Goal: Task Accomplishment & Management: Use online tool/utility

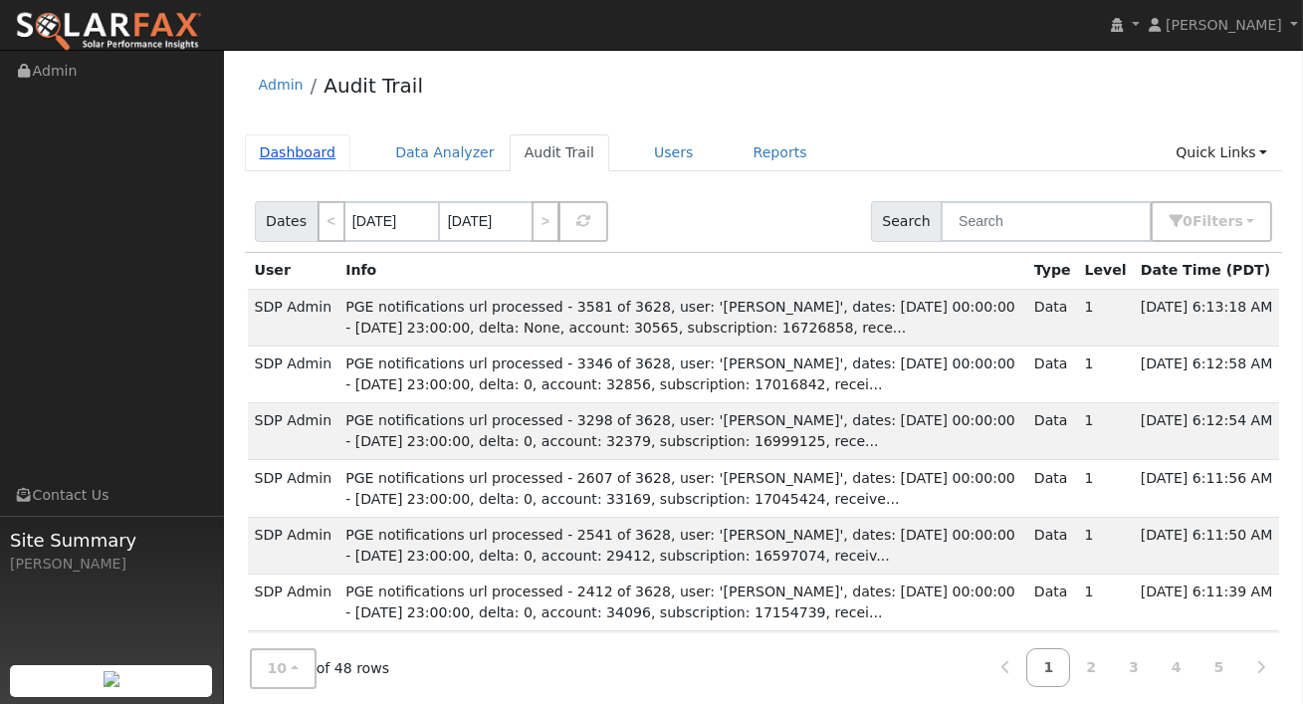
click at [273, 155] on link "Dashboard" at bounding box center [298, 152] width 107 height 37
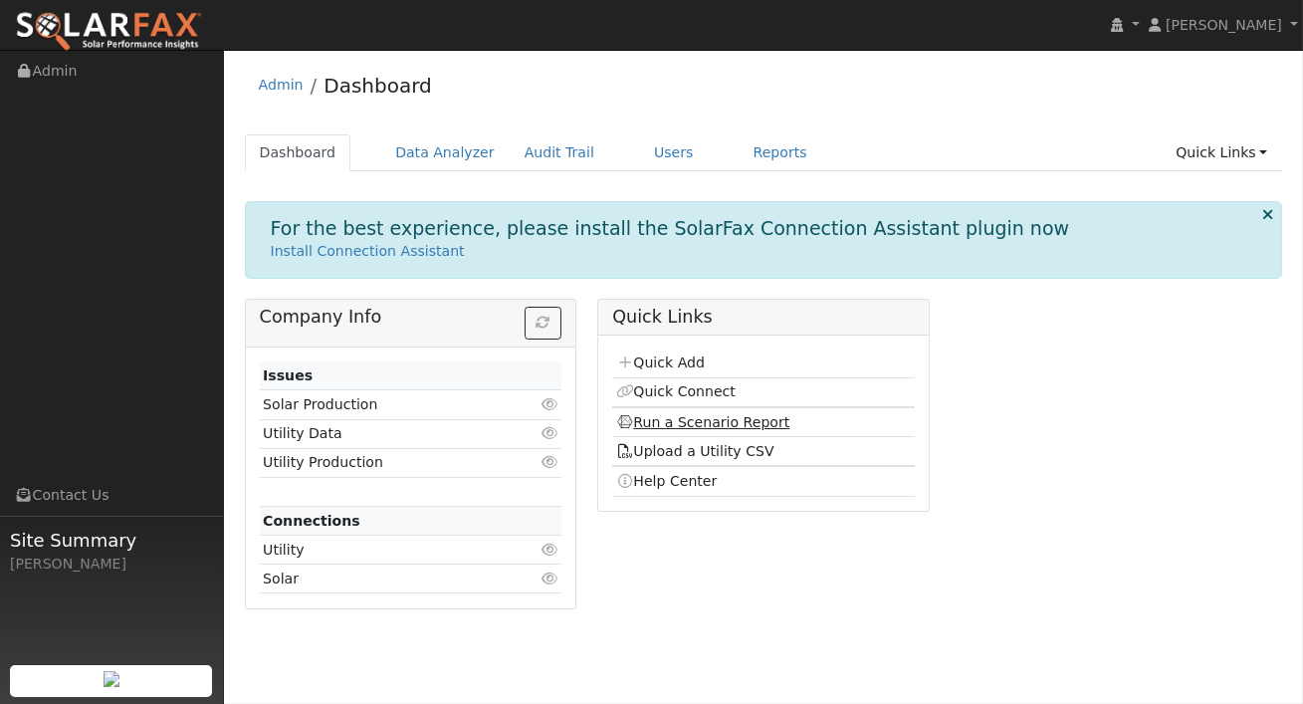
click at [679, 417] on link "Run a Scenario Report" at bounding box center [703, 422] width 174 height 16
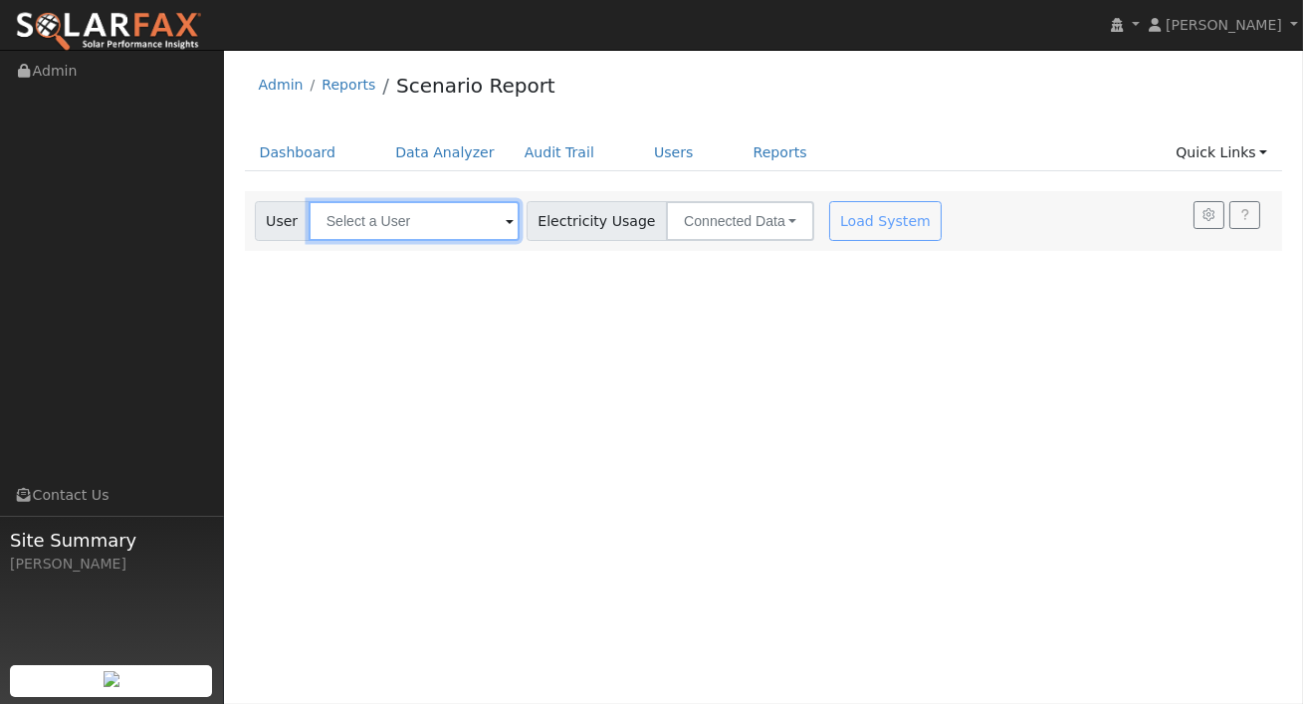
drag, startPoint x: 429, startPoint y: 230, endPoint x: 380, endPoint y: 296, distance: 81.8
click at [429, 230] on input "text" at bounding box center [414, 221] width 211 height 40
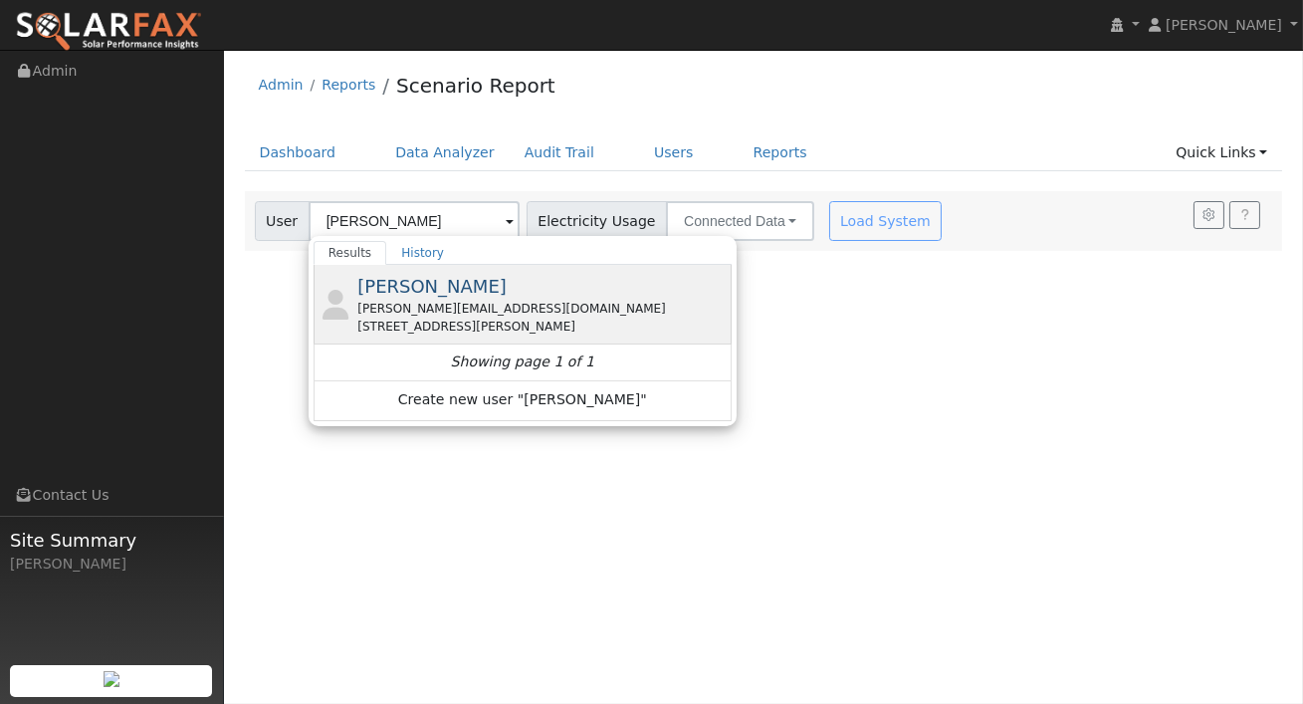
click at [472, 291] on div "[PERSON_NAME] [PERSON_NAME][EMAIL_ADDRESS][DOMAIN_NAME] [STREET_ADDRESS][PERSON…" at bounding box center [541, 304] width 369 height 63
type input "[PERSON_NAME]"
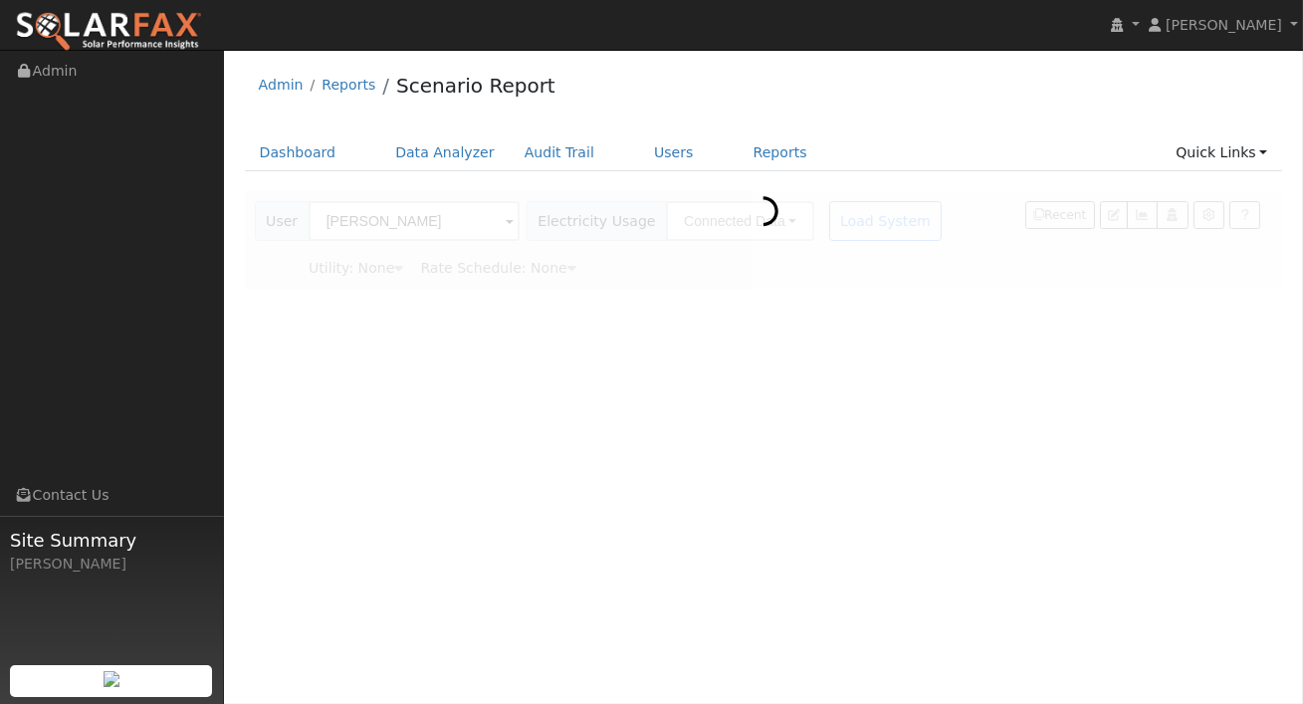
type input "Pacific Gas & Electric"
type input "E-1"
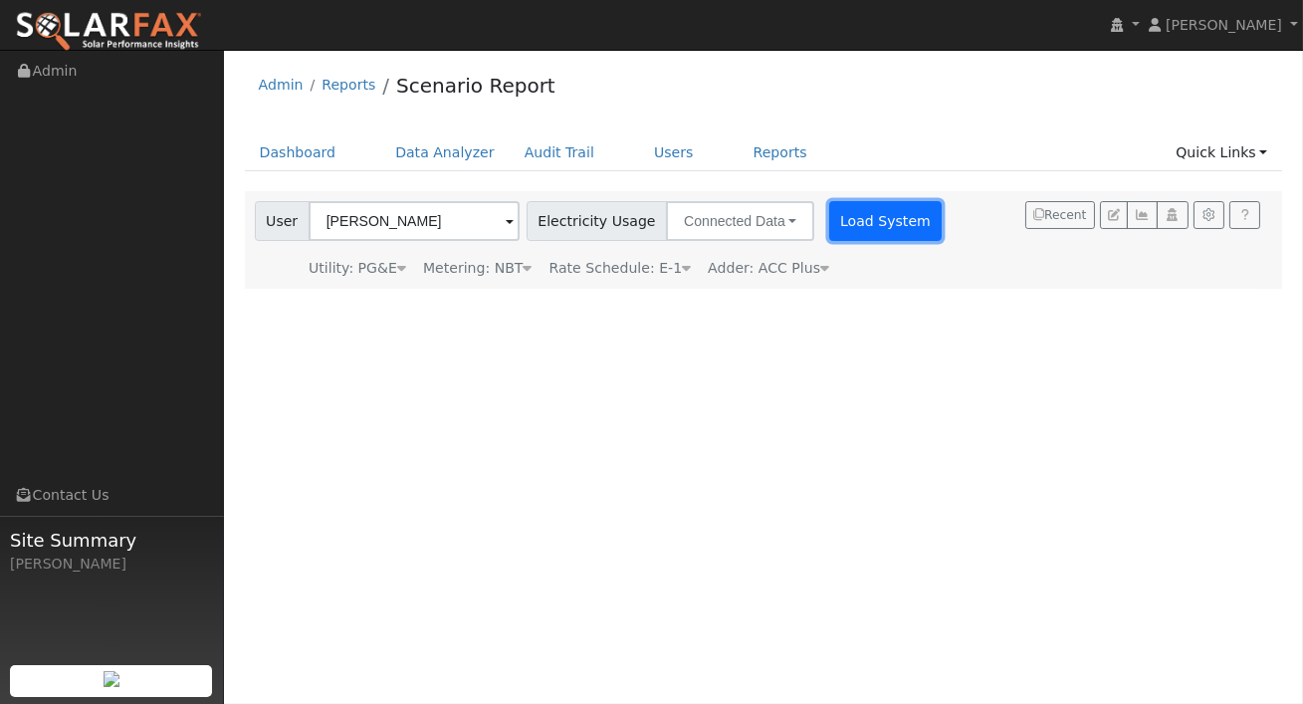
click at [839, 220] on button "Load System" at bounding box center [886, 221] width 114 height 40
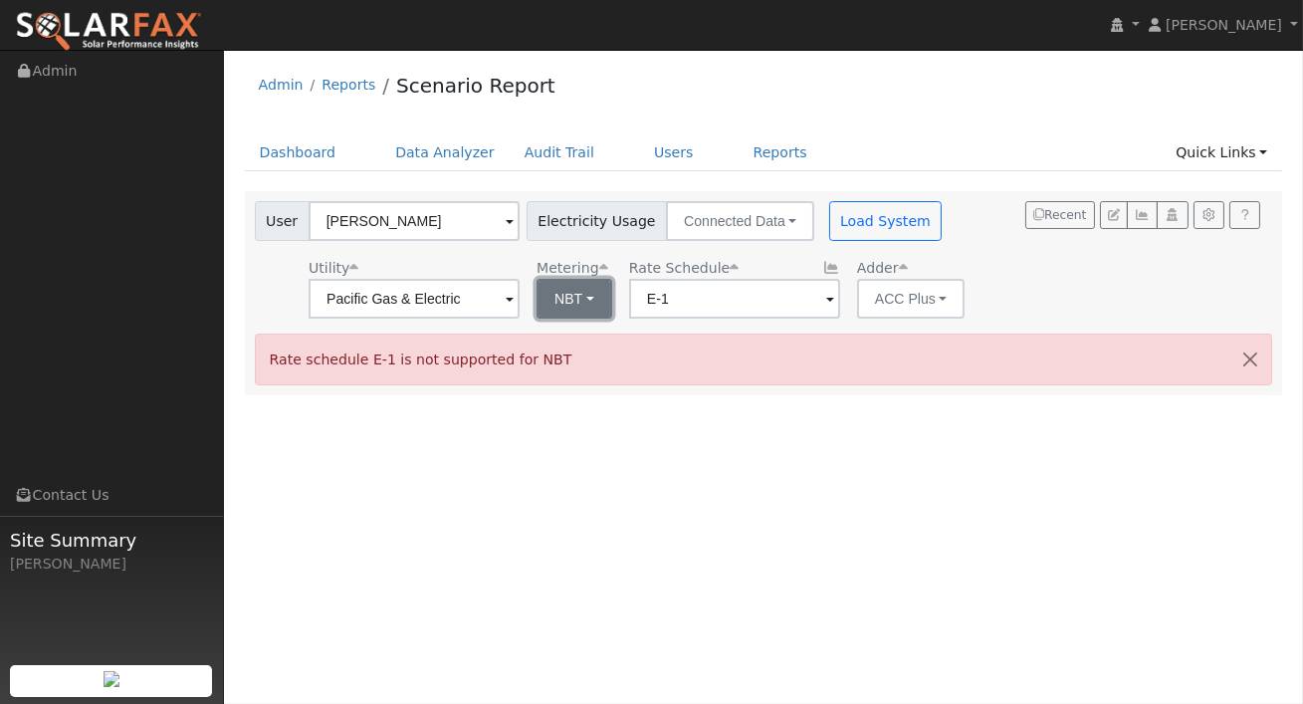
drag, startPoint x: 582, startPoint y: 296, endPoint x: 572, endPoint y: 295, distance: 10.0
click at [582, 296] on button "NBT" at bounding box center [575, 299] width 76 height 40
click at [559, 328] on ul "NEM NBT" at bounding box center [583, 357] width 140 height 72
drag, startPoint x: 576, startPoint y: 291, endPoint x: 561, endPoint y: 314, distance: 27.3
click at [576, 291] on button "NBT" at bounding box center [575, 299] width 76 height 40
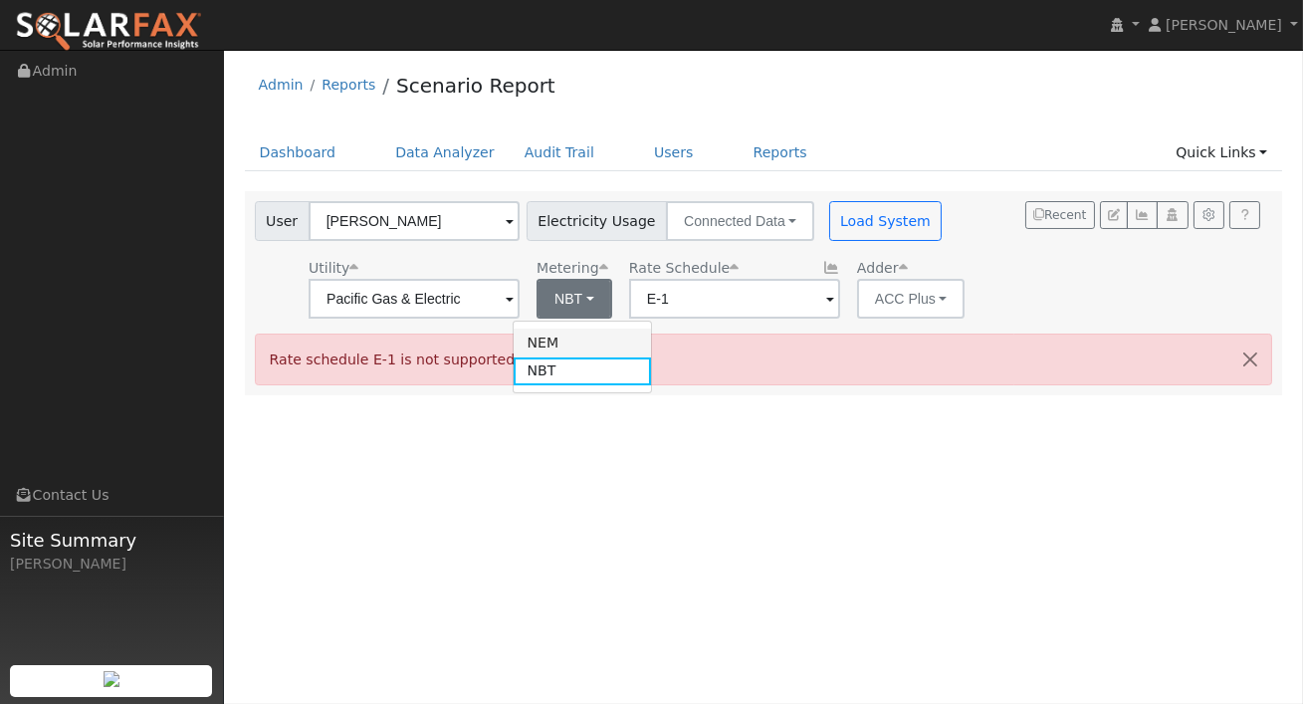
click at [555, 338] on link "NEM" at bounding box center [583, 343] width 138 height 28
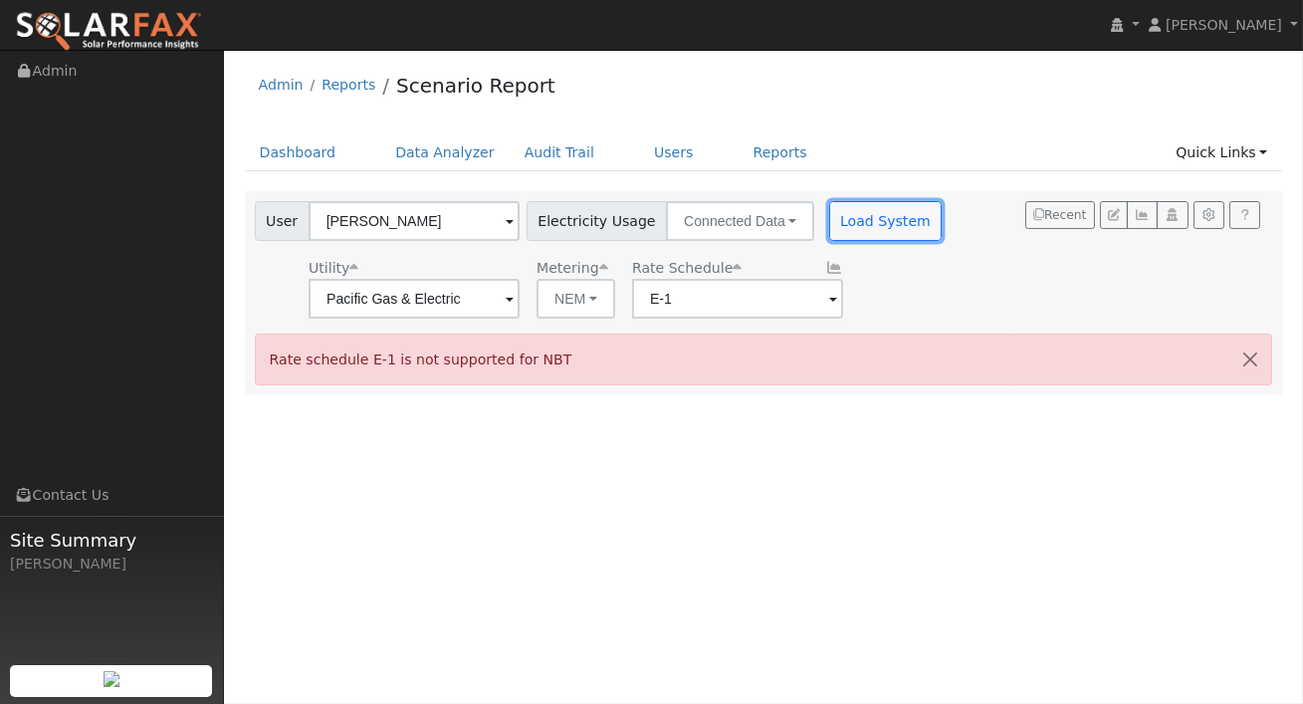
click at [881, 222] on button "Load System" at bounding box center [886, 221] width 114 height 40
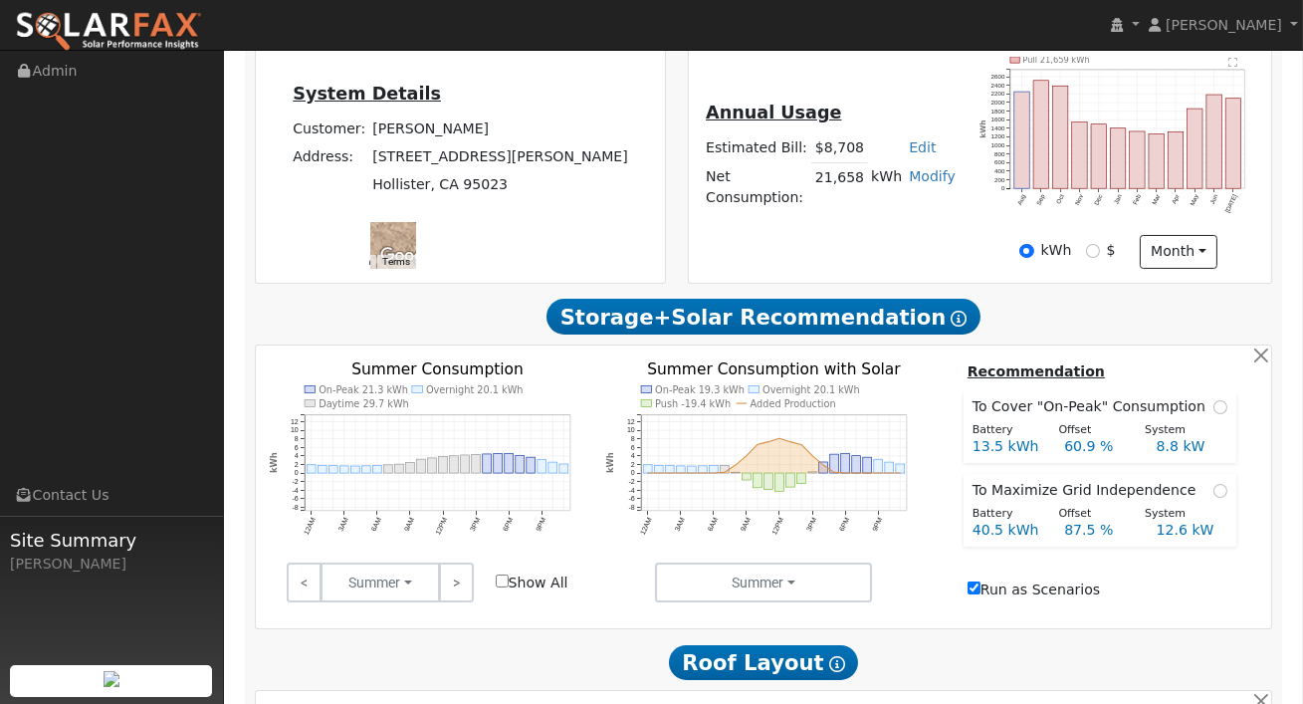
scroll to position [566, 0]
